Goal: Transaction & Acquisition: Book appointment/travel/reservation

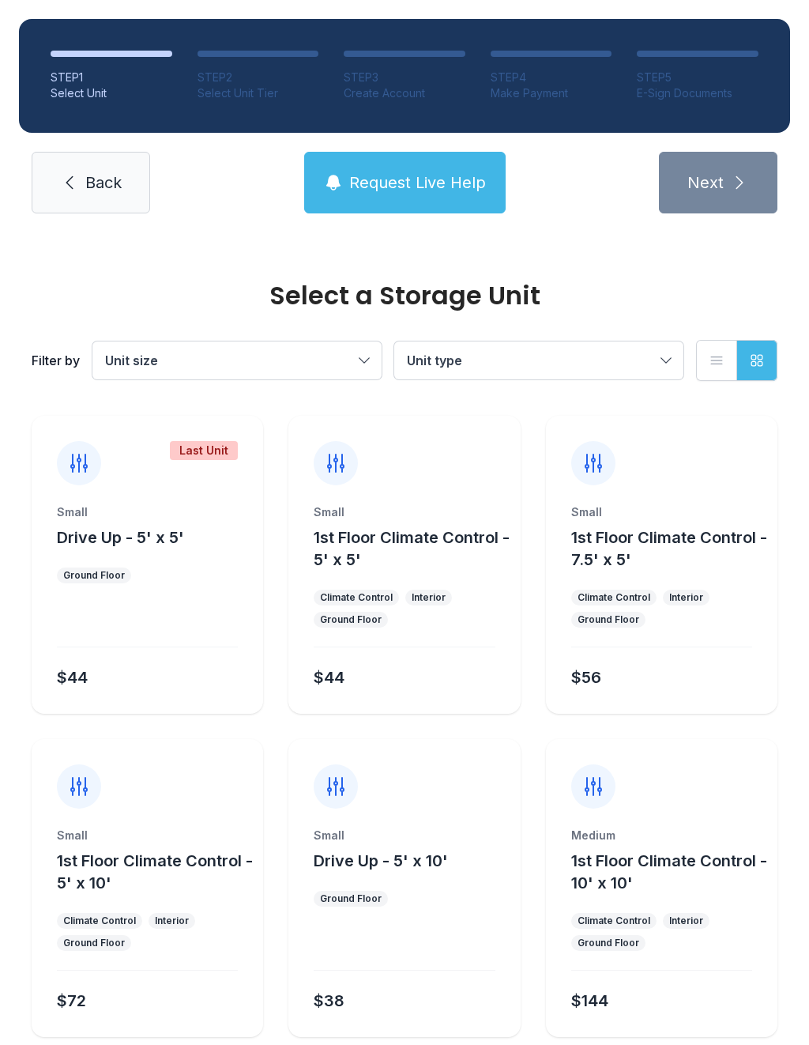
click at [361, 357] on button "Unit size" at bounding box center [236, 360] width 289 height 38
click at [653, 351] on span "Unit type" at bounding box center [531, 360] width 248 height 19
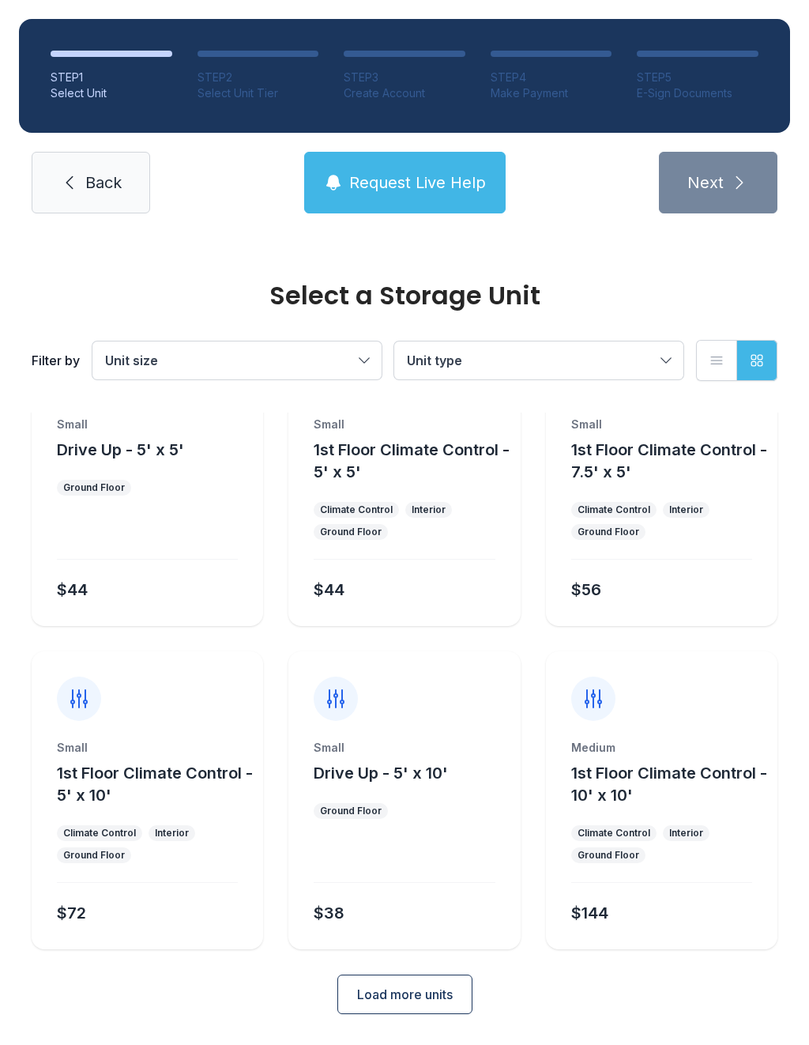
scroll to position [85, 0]
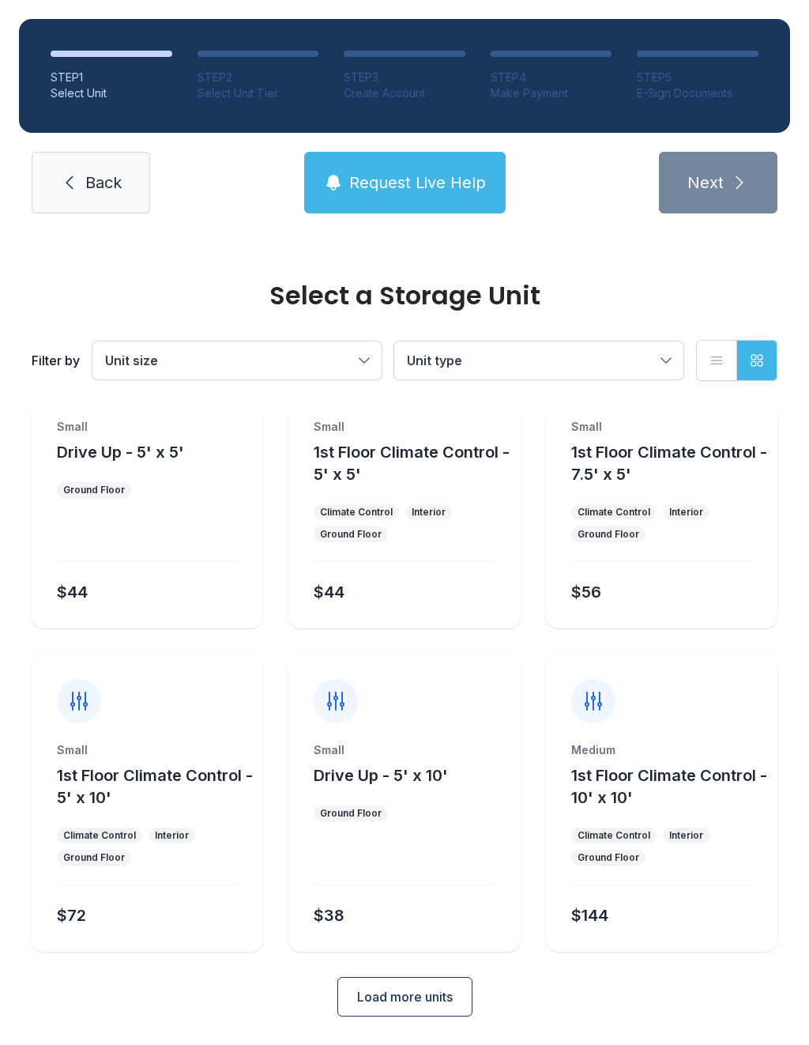
click at [433, 994] on span "Load more units" at bounding box center [405, 996] width 96 height 19
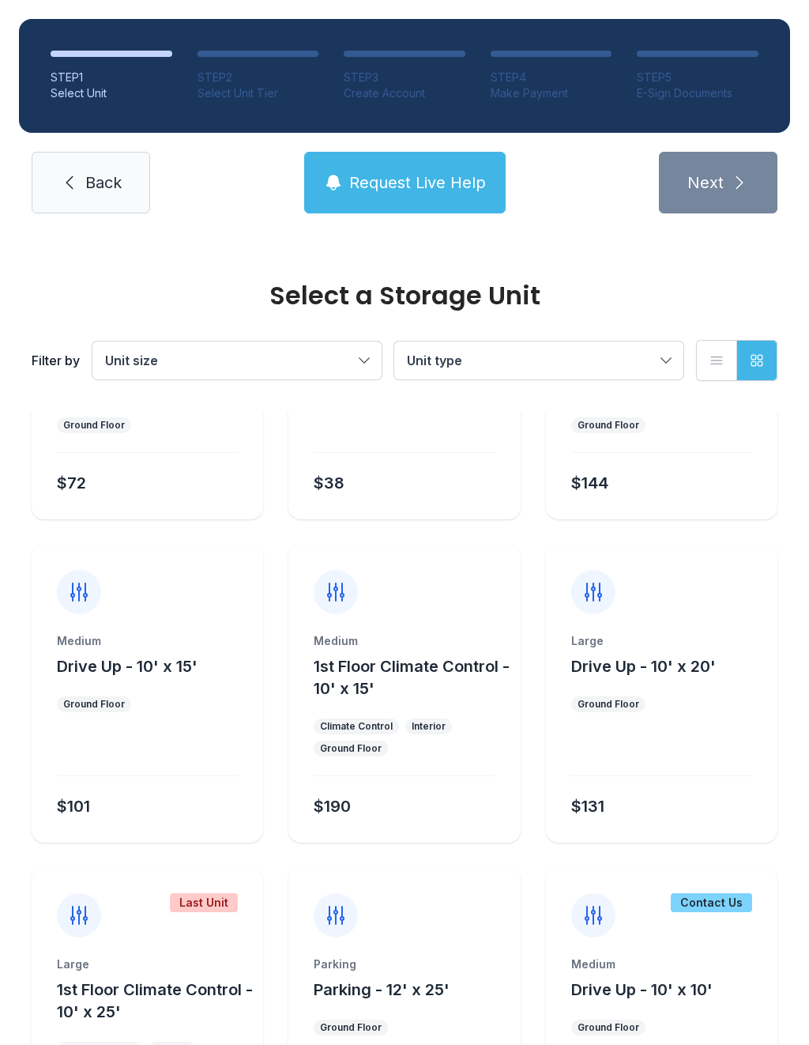
scroll to position [516, 0]
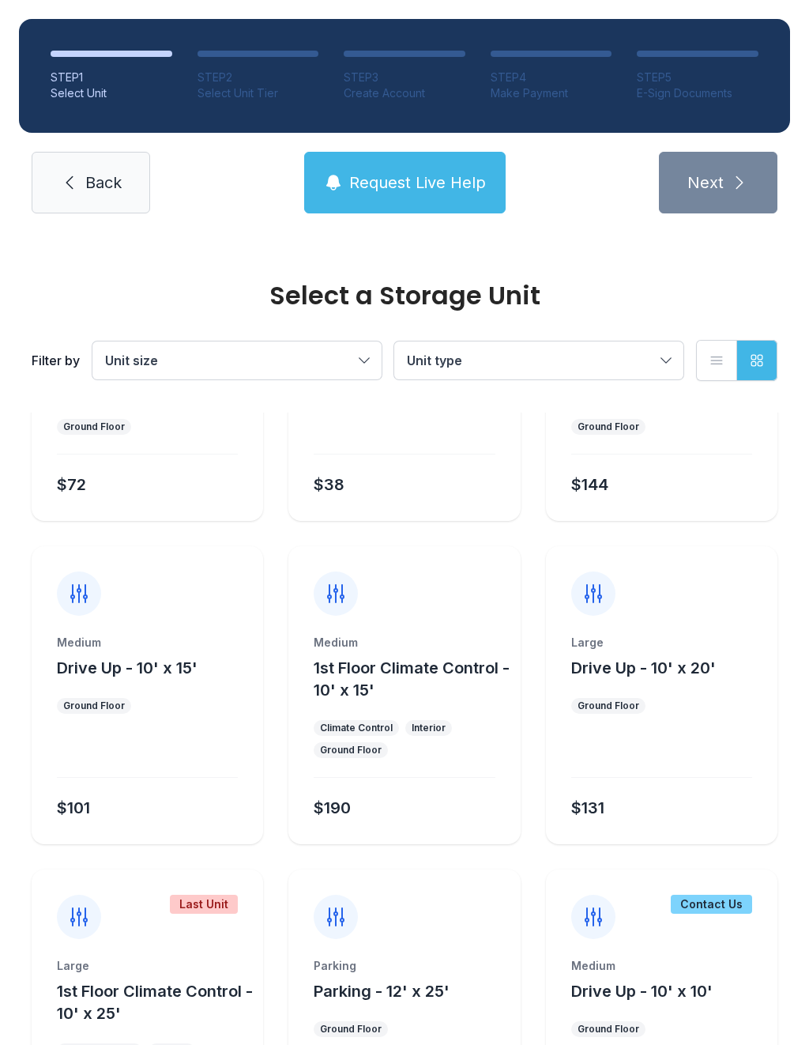
click at [150, 639] on div "Medium" at bounding box center [147, 643] width 181 height 16
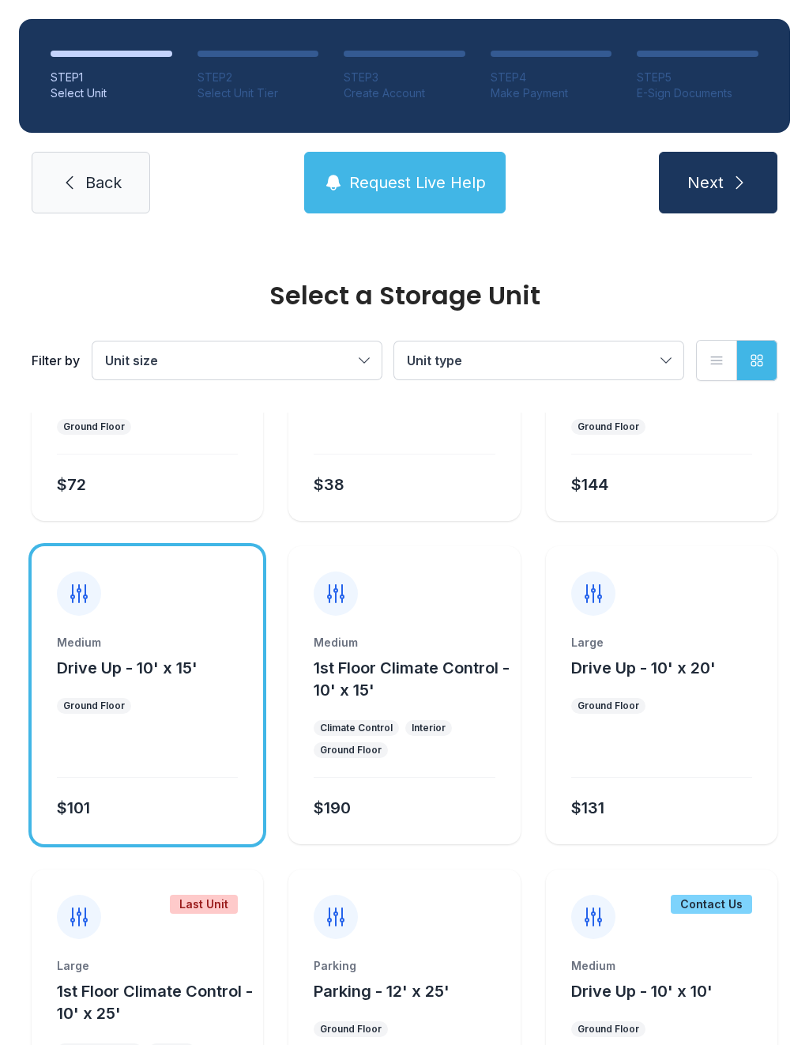
click at [710, 176] on span "Next" at bounding box center [705, 182] width 36 height 22
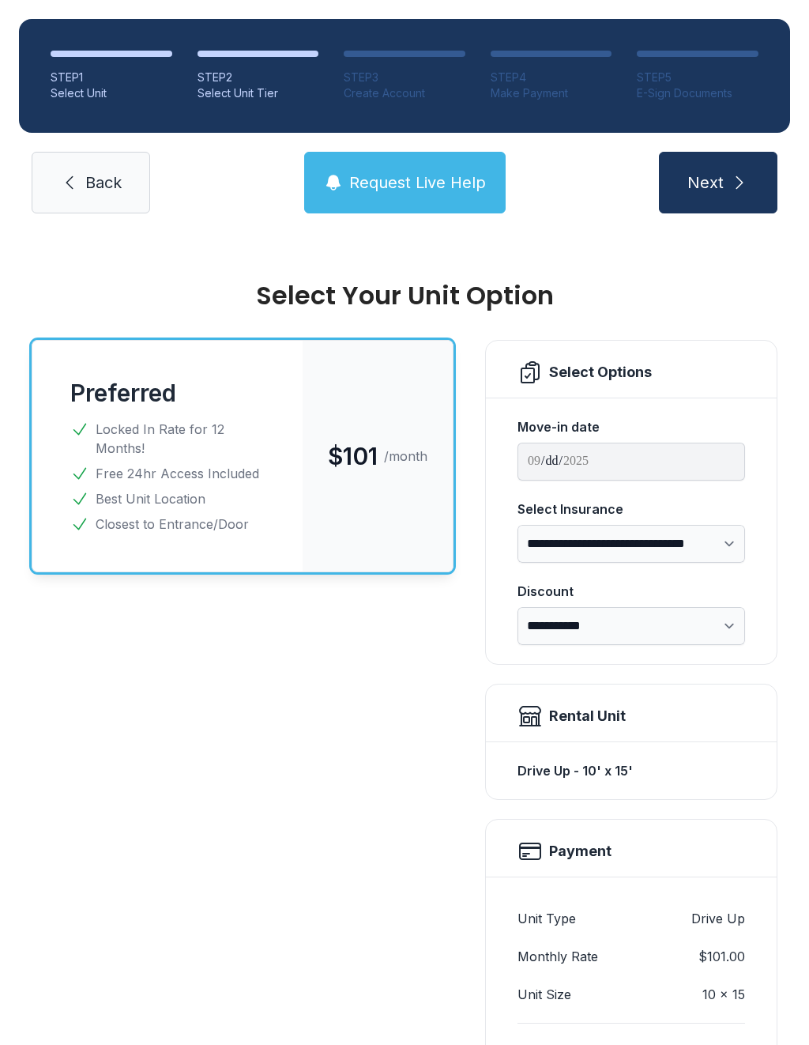
click at [97, 205] on link "Back" at bounding box center [91, 183] width 119 height 62
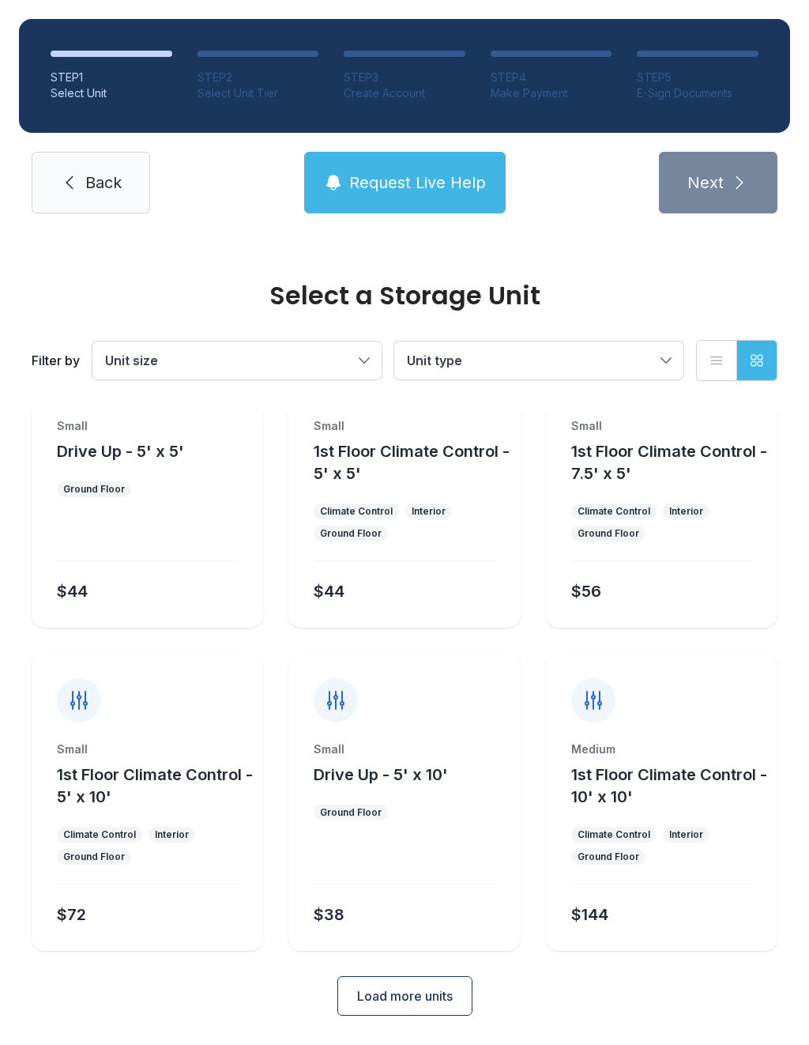
scroll to position [85, 0]
click at [441, 995] on span "Load more units" at bounding box center [405, 996] width 96 height 19
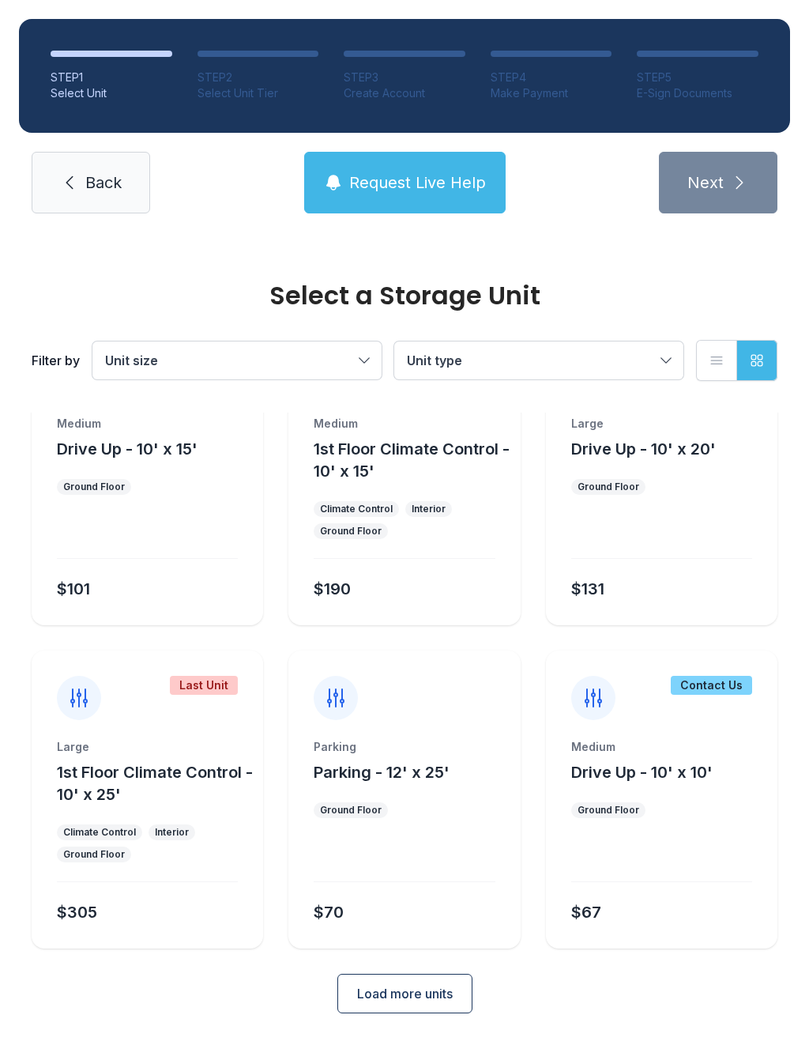
scroll to position [732, 0]
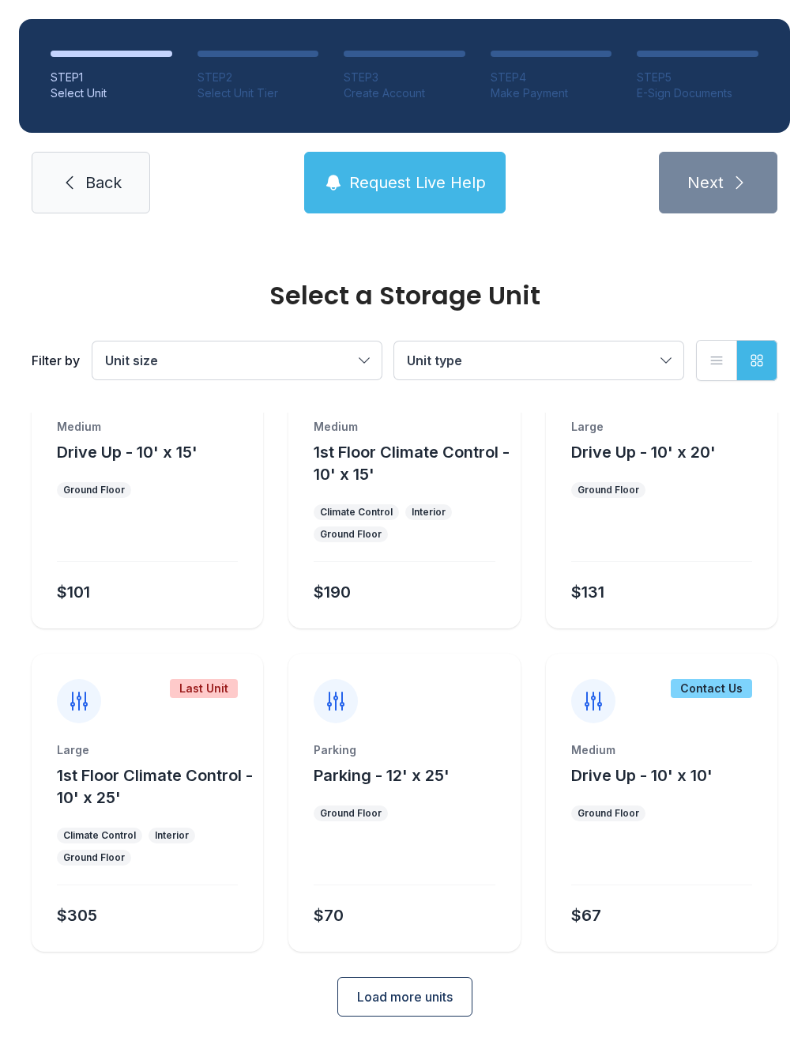
click at [658, 850] on div at bounding box center [661, 862] width 181 height 45
click at [678, 859] on div at bounding box center [661, 862] width 181 height 45
click at [649, 901] on div "$67" at bounding box center [658, 912] width 187 height 28
click at [688, 818] on ul "Ground Floor" at bounding box center [661, 813] width 181 height 16
click at [645, 701] on div "Contact Us" at bounding box center [662, 688] width 232 height 70
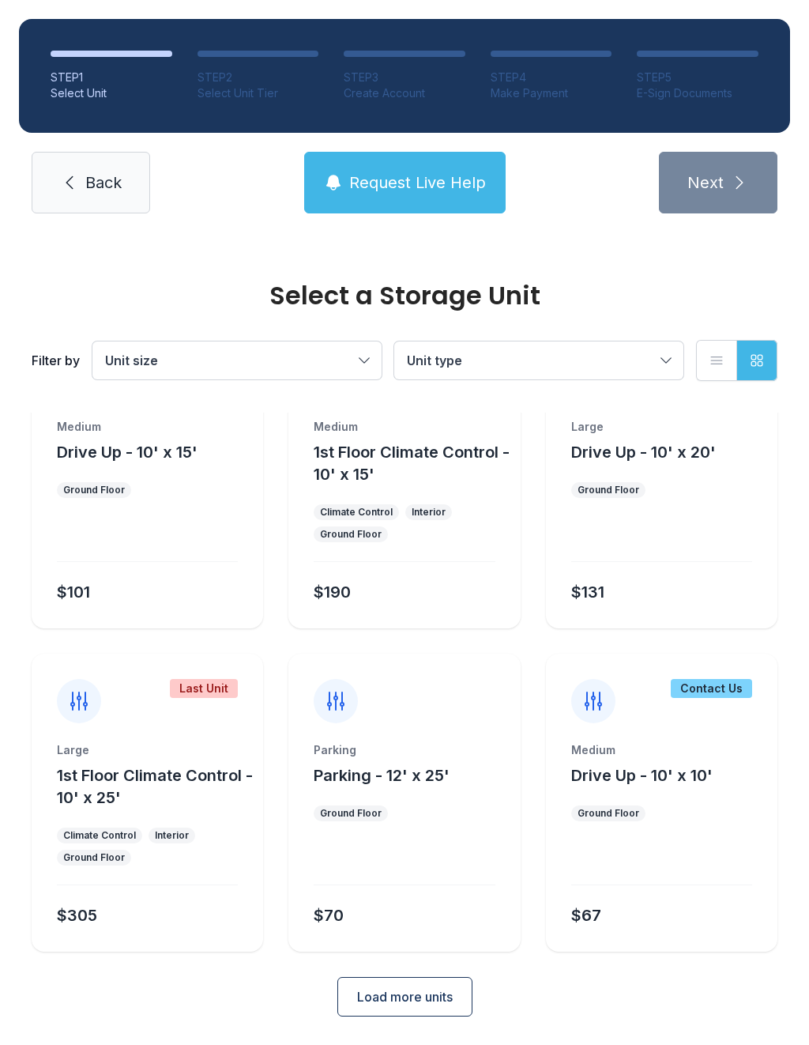
click at [437, 1004] on span "Load more units" at bounding box center [405, 996] width 96 height 19
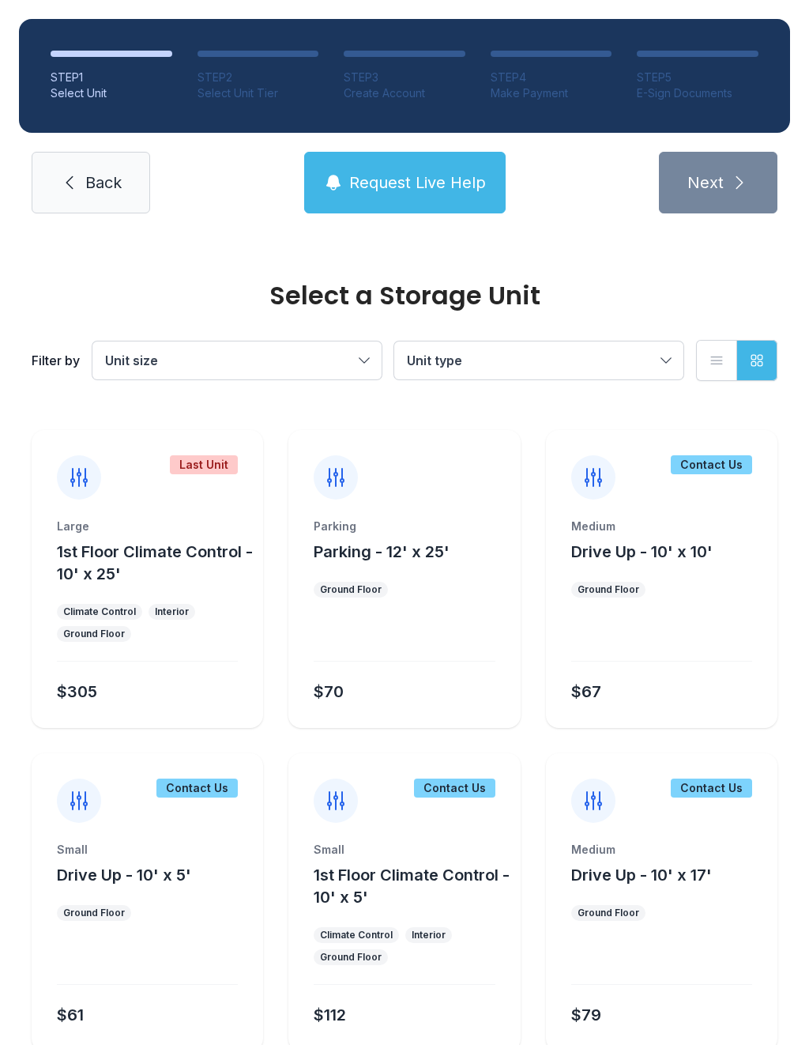
scroll to position [959, 0]
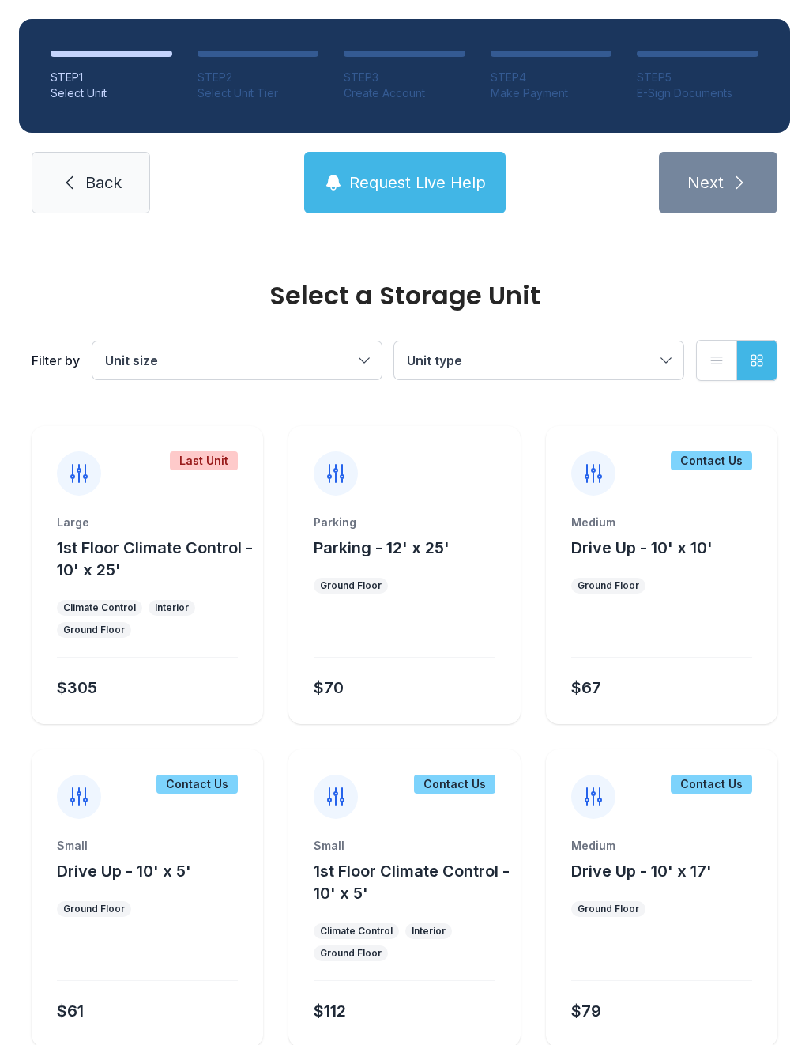
click at [714, 470] on div "Contact Us" at bounding box center [662, 461] width 232 height 70
click at [394, 183] on span "Request Live Help" at bounding box center [417, 182] width 137 height 22
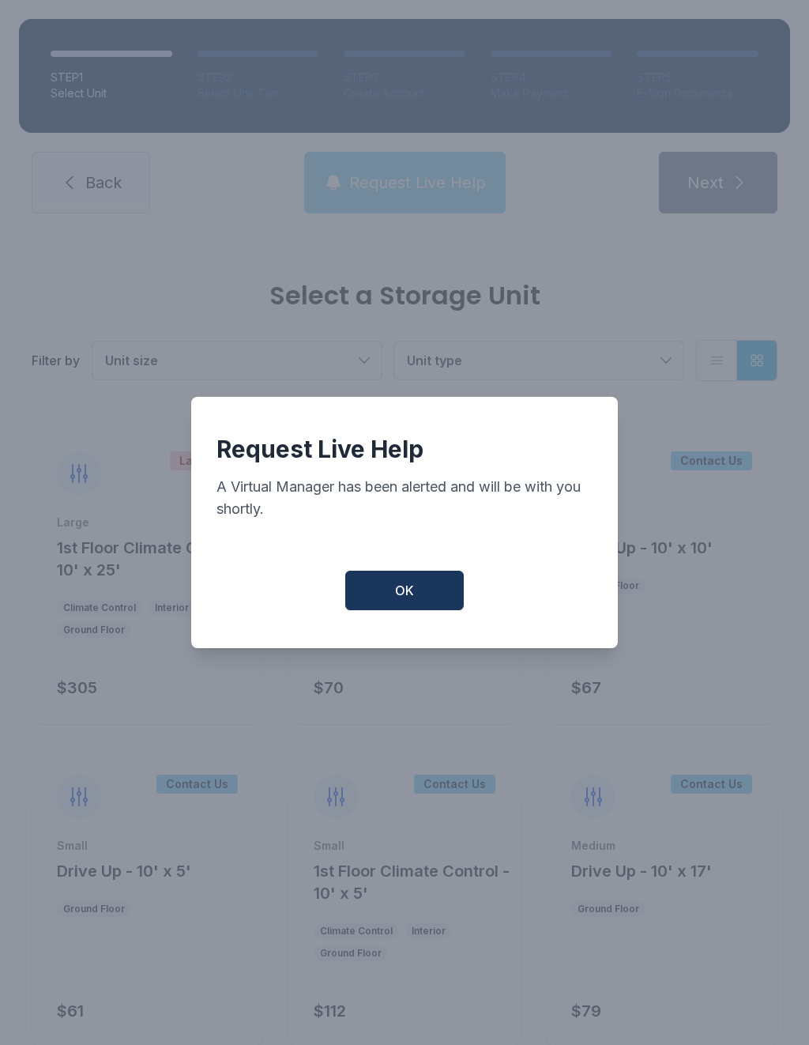
click at [411, 610] on button "OK" at bounding box center [404, 591] width 119 height 40
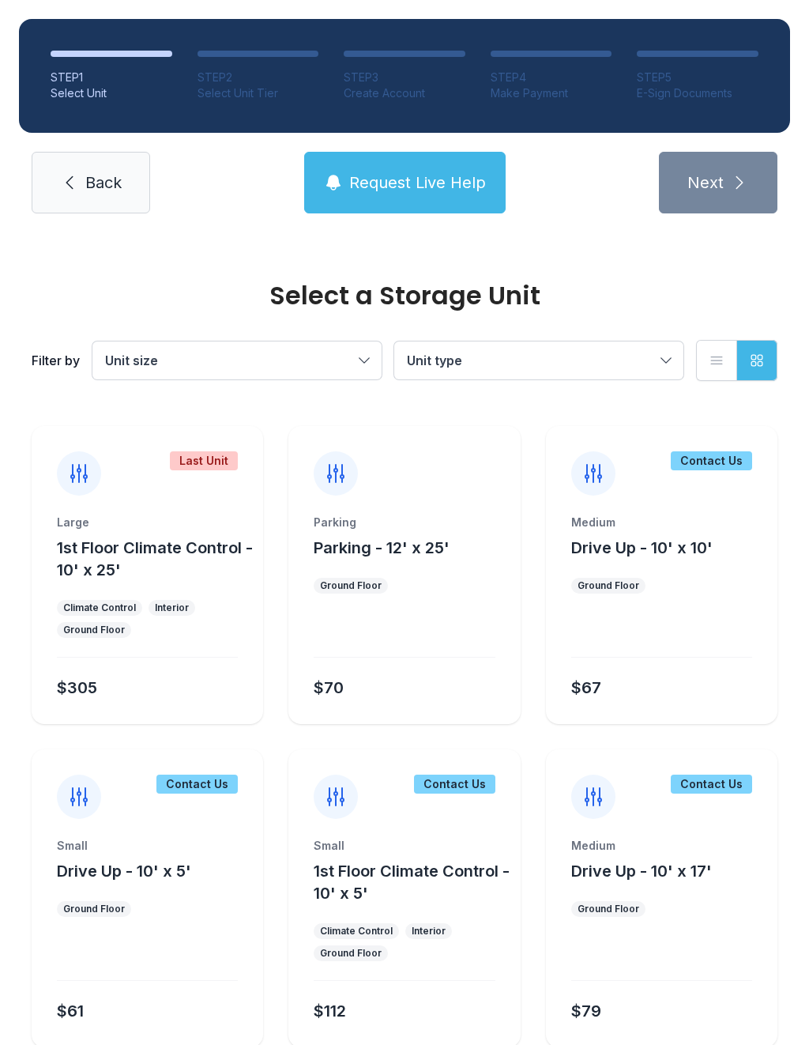
click at [405, 185] on span "Request Live Help" at bounding box center [417, 182] width 137 height 22
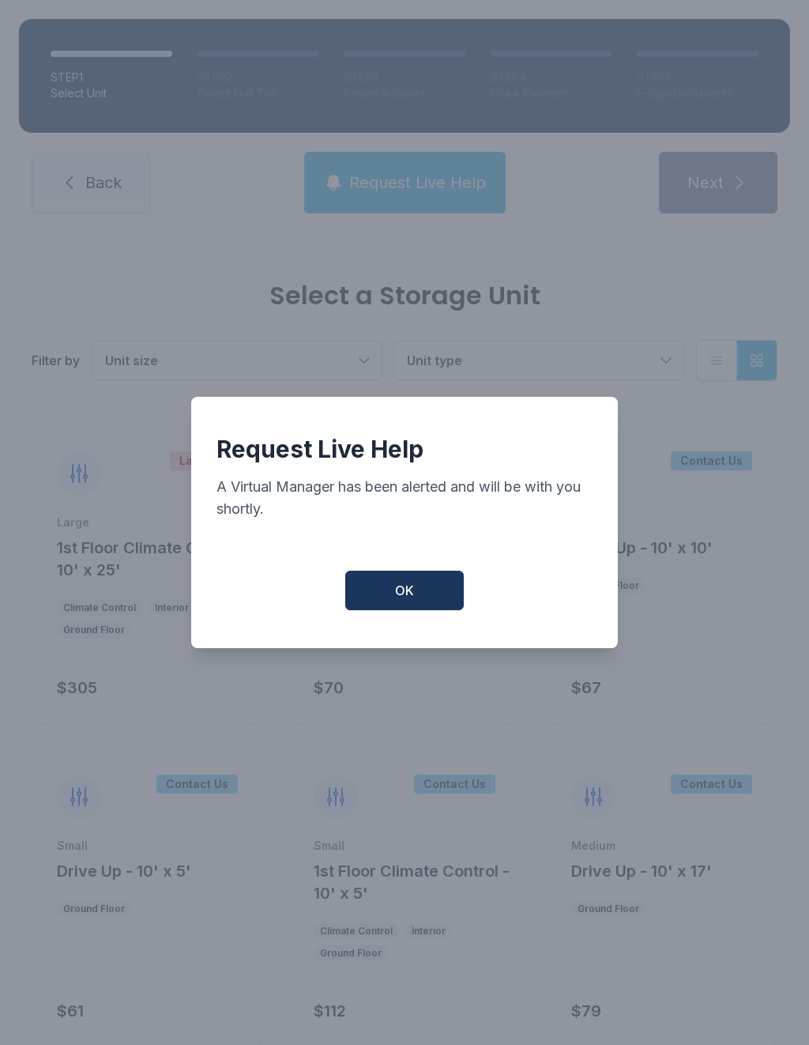
click at [401, 570] on div "Request Live Help A Virtual Manager has been alerted and will be with you short…" at bounding box center [404, 522] width 427 height 251
click at [377, 591] on button "OK" at bounding box center [404, 591] width 119 height 40
click at [377, 590] on button "OK" at bounding box center [404, 591] width 119 height 40
